Goal: Navigation & Orientation: Find specific page/section

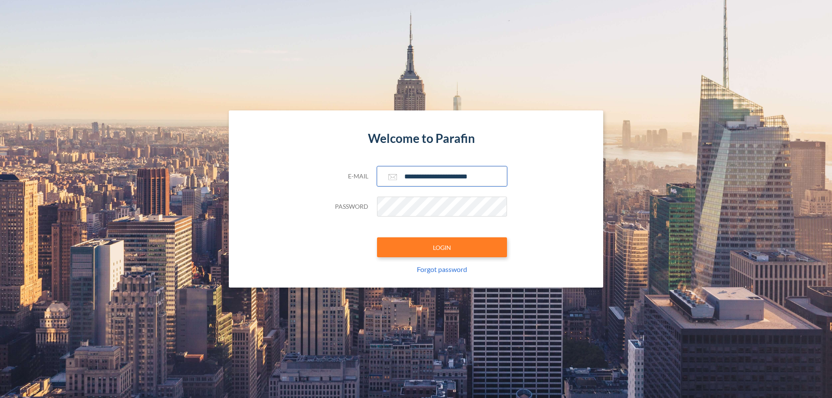
type input "**********"
click at [442, 247] on button "LOGIN" at bounding box center [442, 247] width 130 height 20
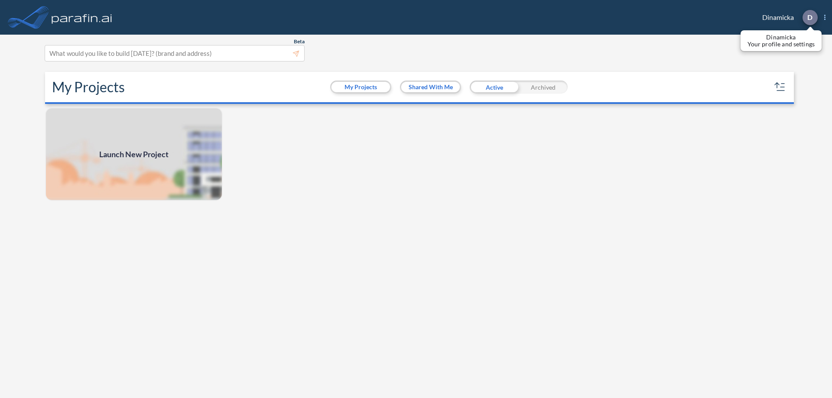
click at [809, 17] on p "D" at bounding box center [809, 17] width 5 height 8
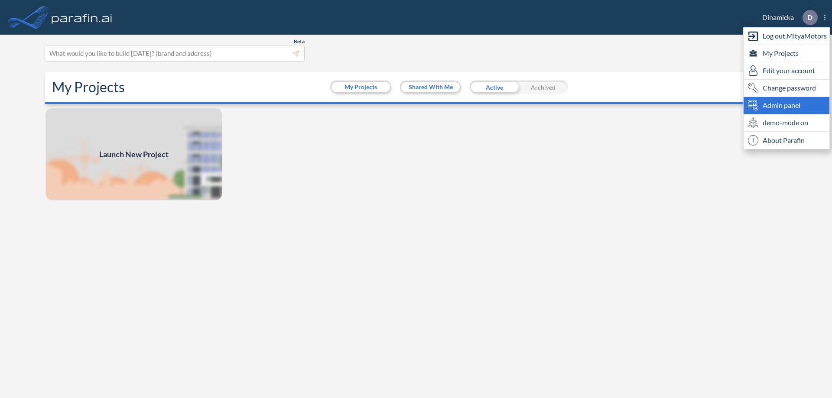
click at [786, 105] on span "Admin panel" at bounding box center [781, 105] width 38 height 10
